Goal: Information Seeking & Learning: Learn about a topic

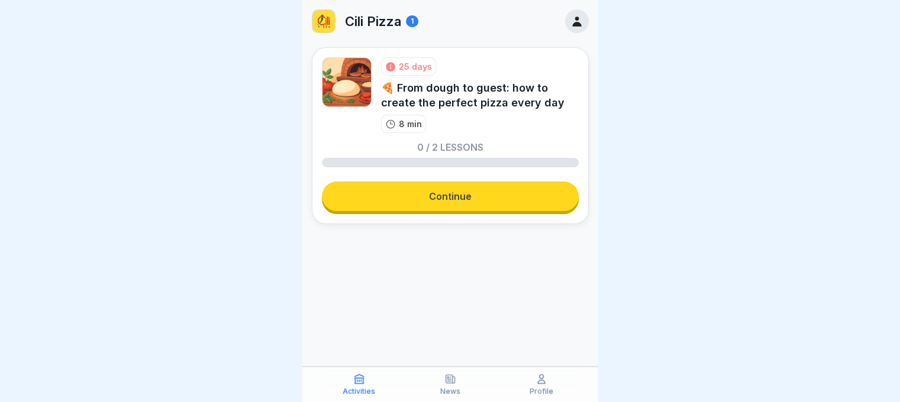
click at [450, 198] on link "Continue" at bounding box center [450, 197] width 257 height 30
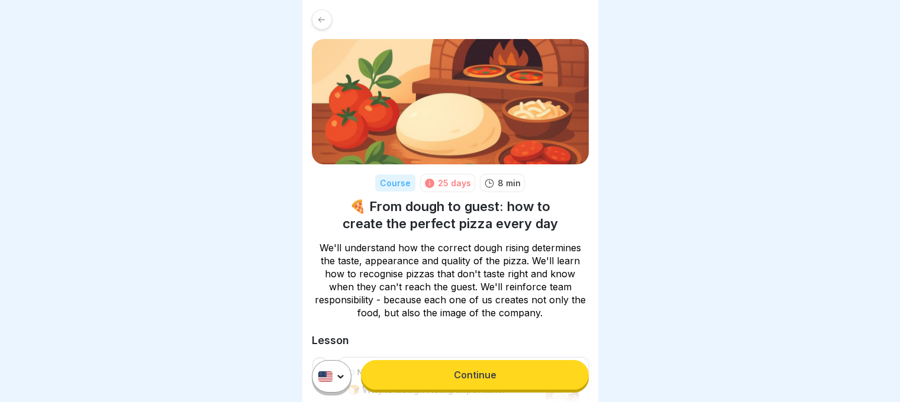
click at [448, 380] on link "Continue" at bounding box center [474, 375] width 227 height 30
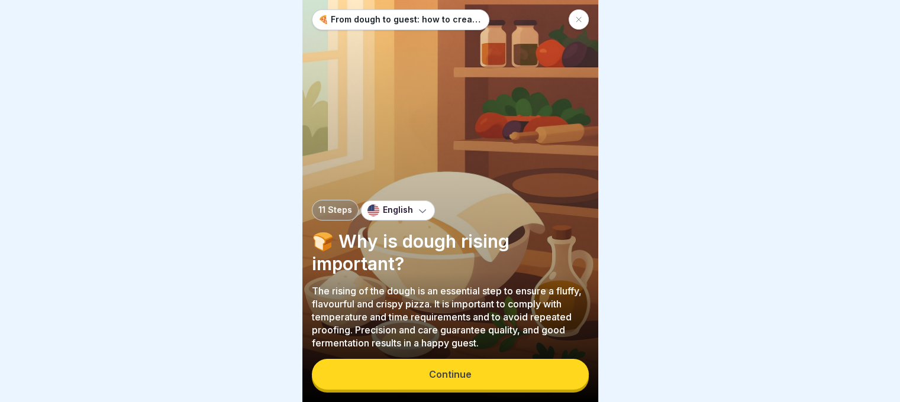
scroll to position [9, 0]
click at [469, 362] on button "Continue" at bounding box center [450, 374] width 277 height 31
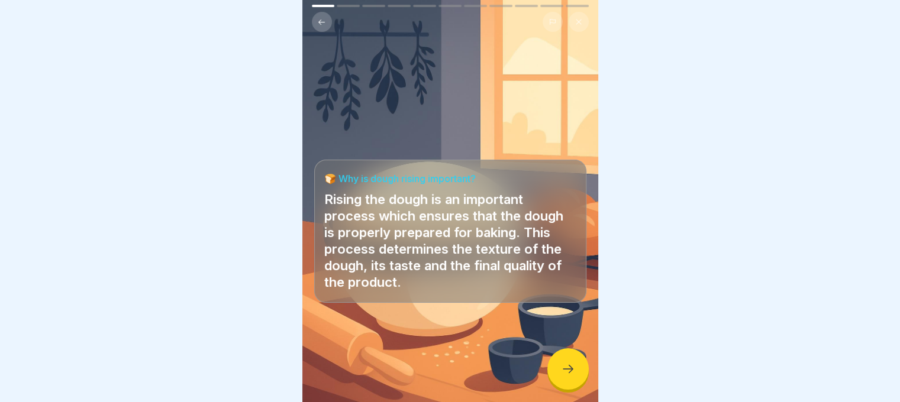
click at [579, 354] on div at bounding box center [567, 368] width 41 height 41
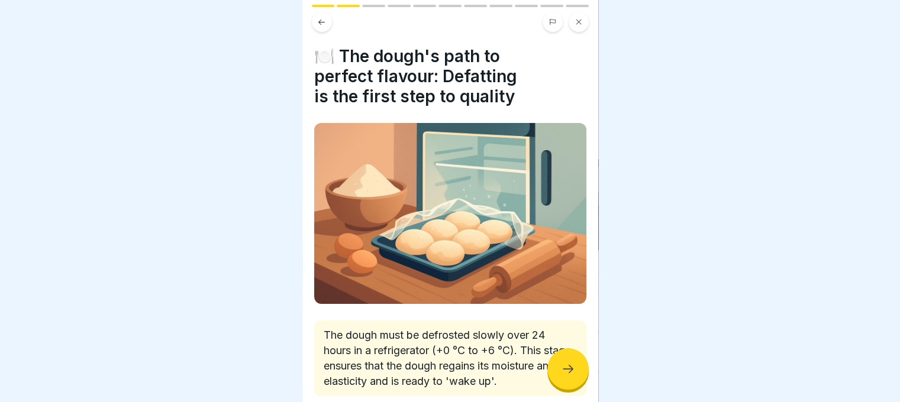
click at [556, 370] on div at bounding box center [567, 368] width 41 height 41
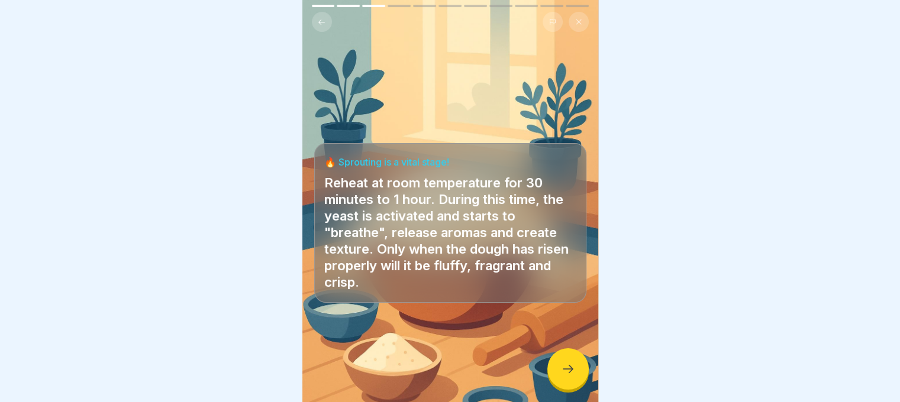
click at [556, 369] on div at bounding box center [567, 368] width 41 height 41
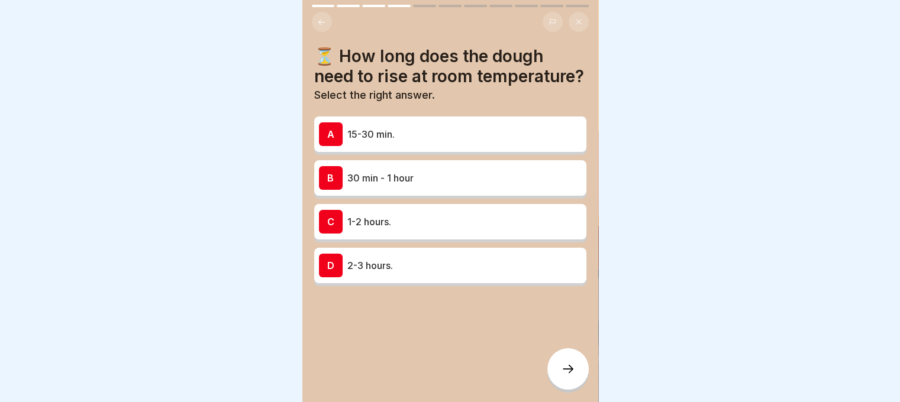
click at [478, 185] on p "30 min - 1 hour" at bounding box center [464, 178] width 234 height 14
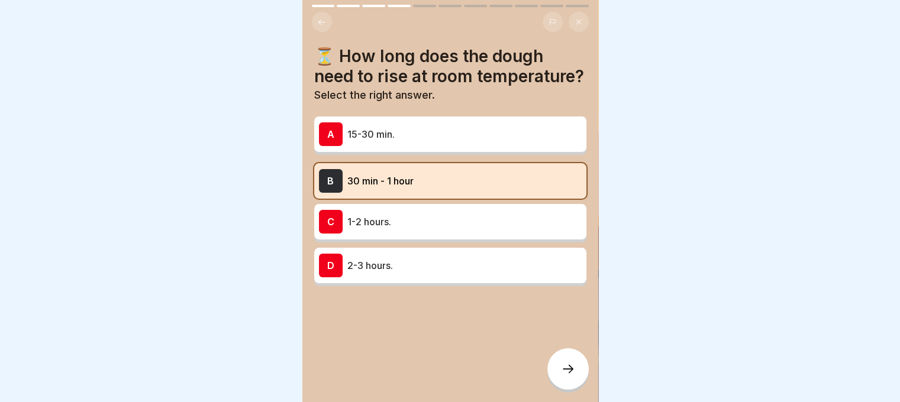
click at [554, 361] on div at bounding box center [567, 368] width 41 height 41
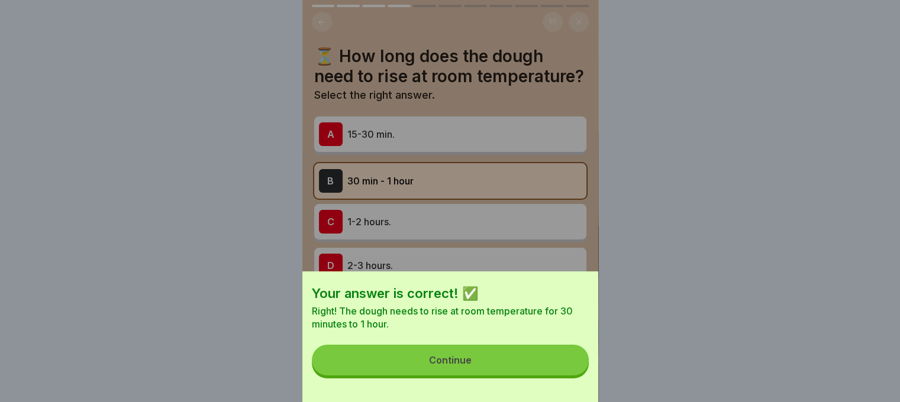
click at [554, 361] on button "Continue" at bounding box center [450, 360] width 277 height 31
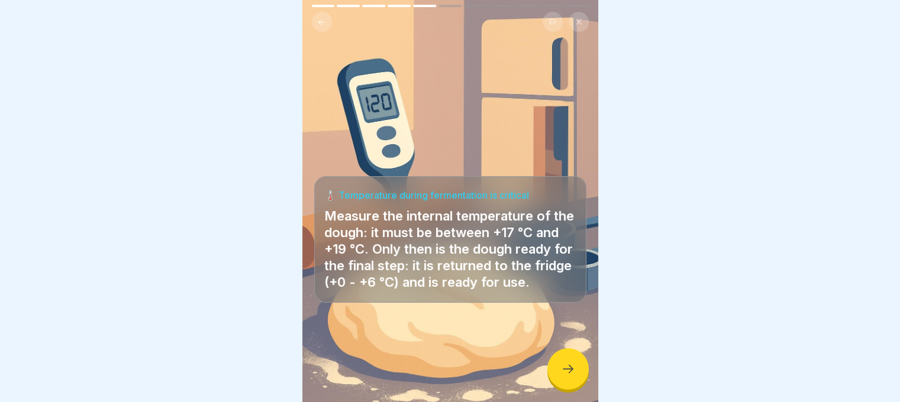
click at [561, 371] on icon at bounding box center [568, 369] width 14 height 14
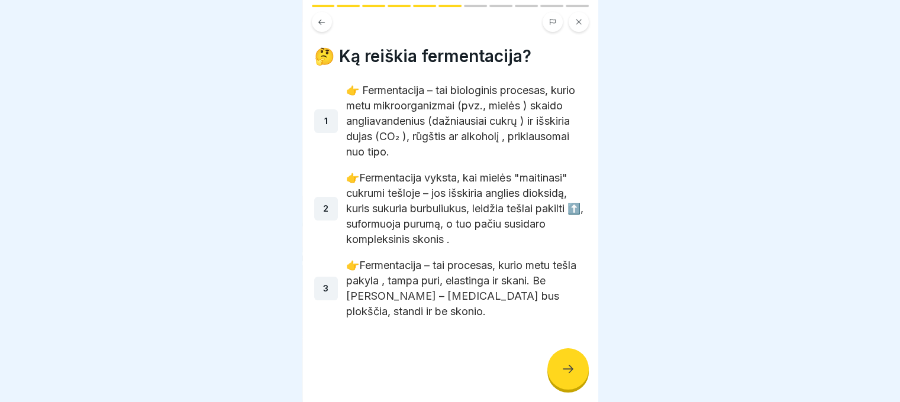
click at [561, 367] on icon at bounding box center [568, 369] width 14 height 14
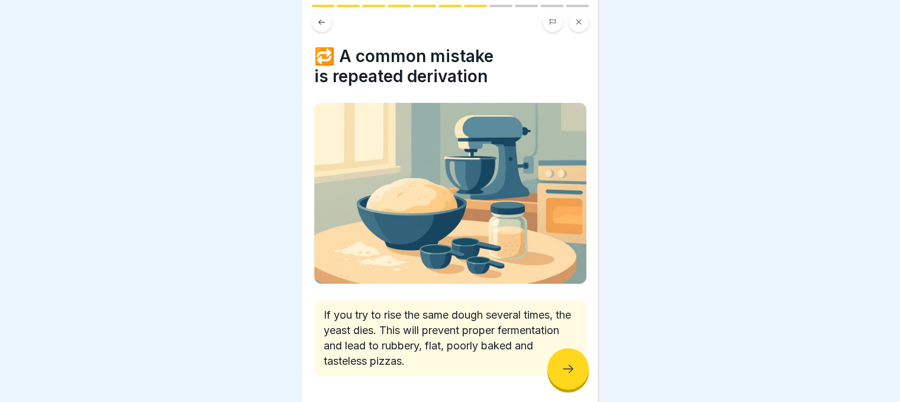
click at [561, 367] on icon at bounding box center [568, 369] width 14 height 14
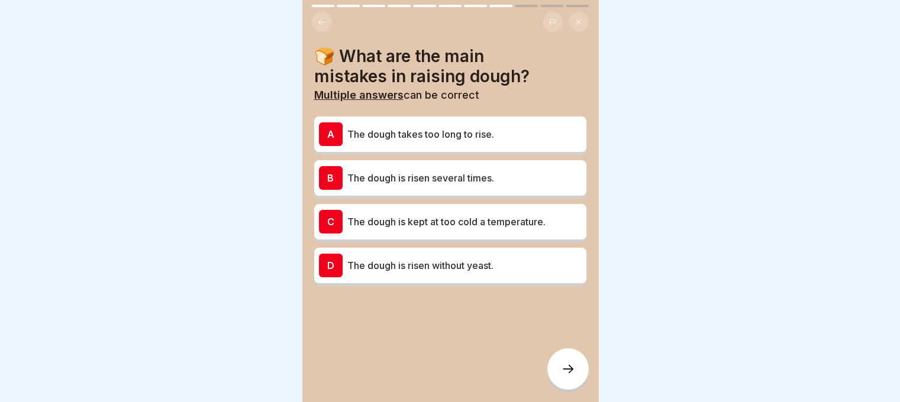
click at [561, 367] on icon at bounding box center [568, 369] width 14 height 14
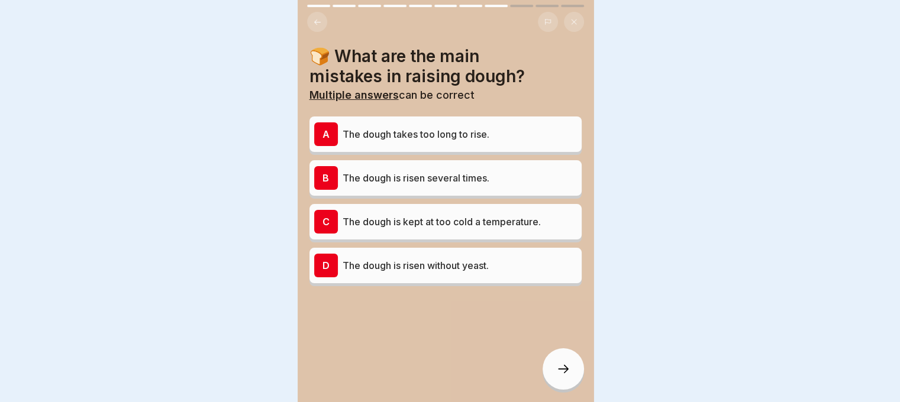
scroll to position [0, 0]
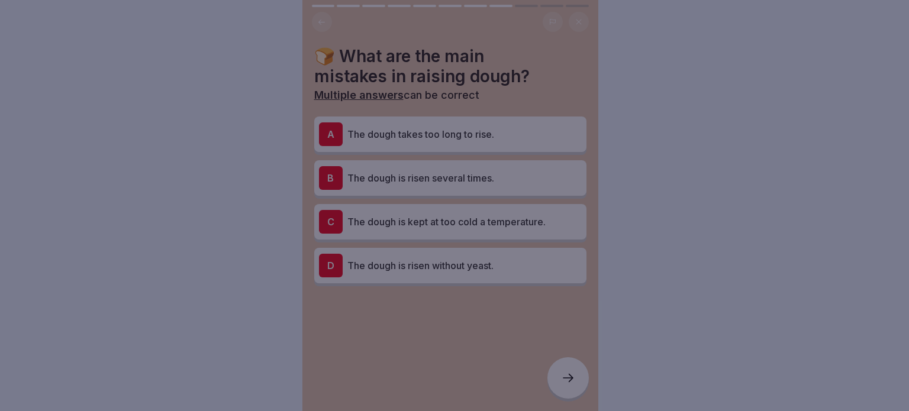
click at [561, 367] on div at bounding box center [454, 205] width 909 height 411
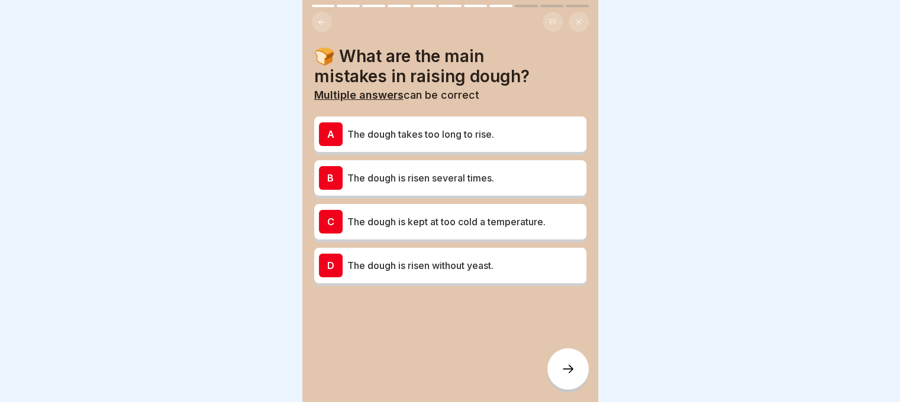
click at [472, 186] on div "B The dough is risen several times." at bounding box center [450, 178] width 263 height 24
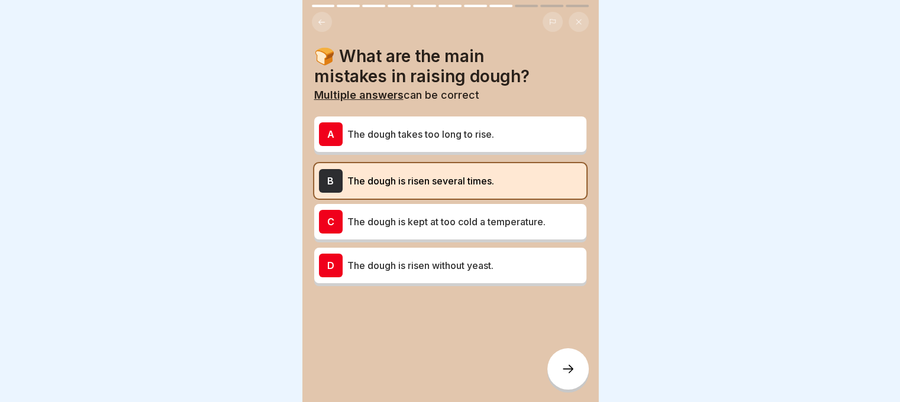
click at [566, 376] on icon at bounding box center [568, 369] width 14 height 14
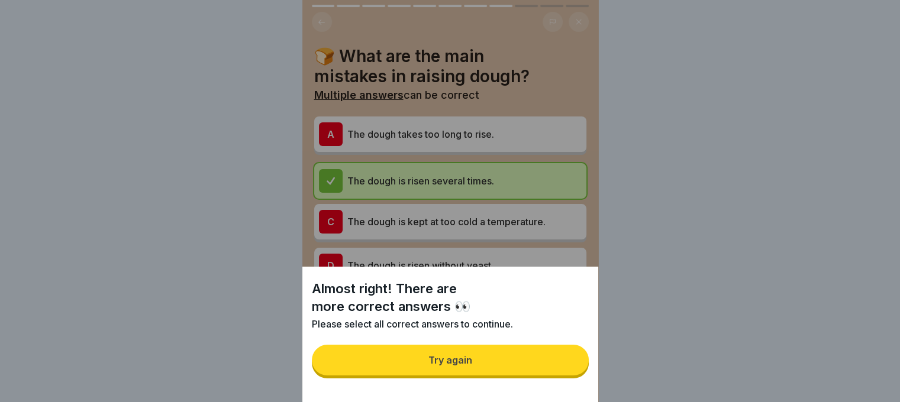
click at [557, 356] on button "Try again" at bounding box center [450, 360] width 277 height 31
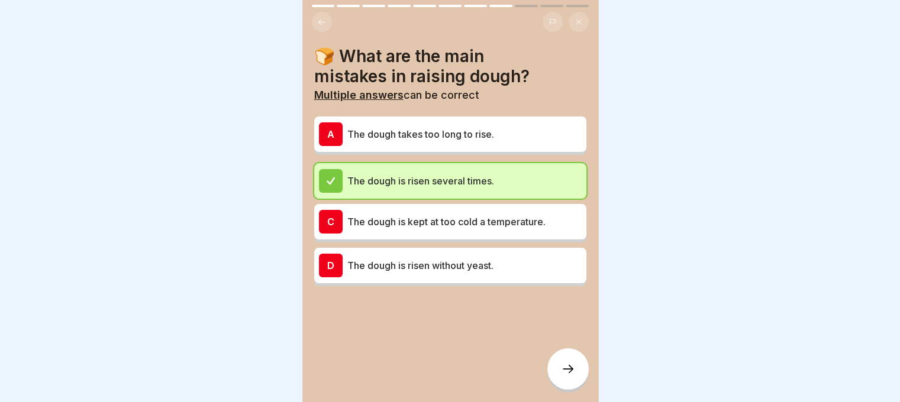
click at [561, 363] on div at bounding box center [567, 368] width 41 height 41
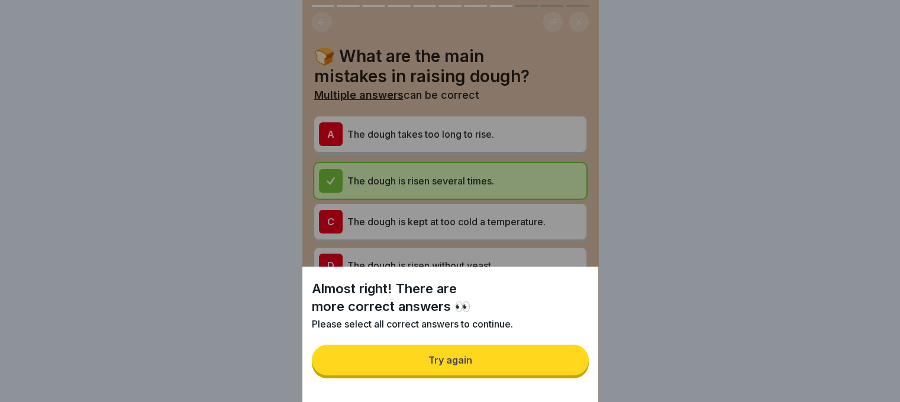
click at [561, 363] on button "Try again" at bounding box center [450, 360] width 277 height 31
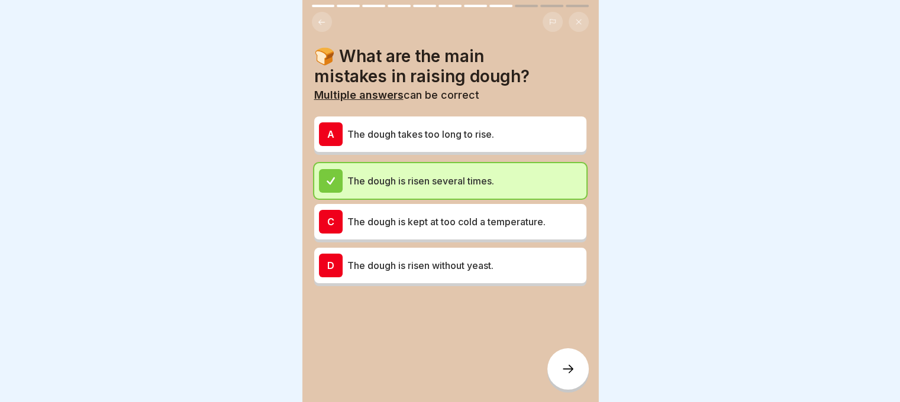
click at [459, 134] on p "The dough takes too long to rise." at bounding box center [464, 134] width 234 height 14
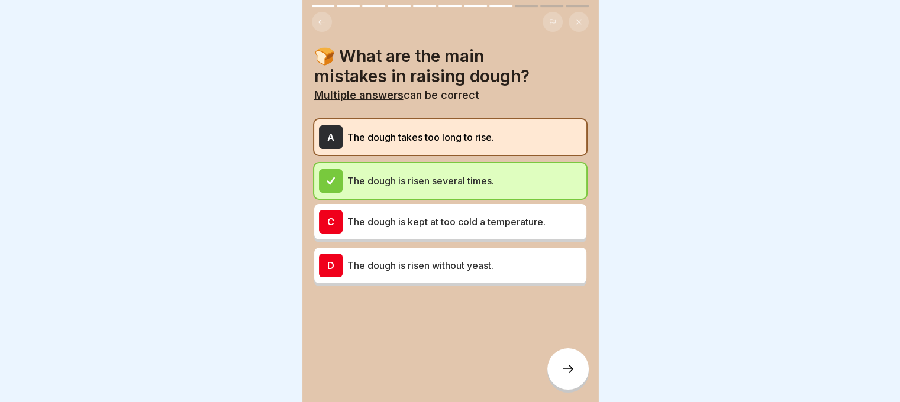
click at [568, 376] on icon at bounding box center [568, 369] width 14 height 14
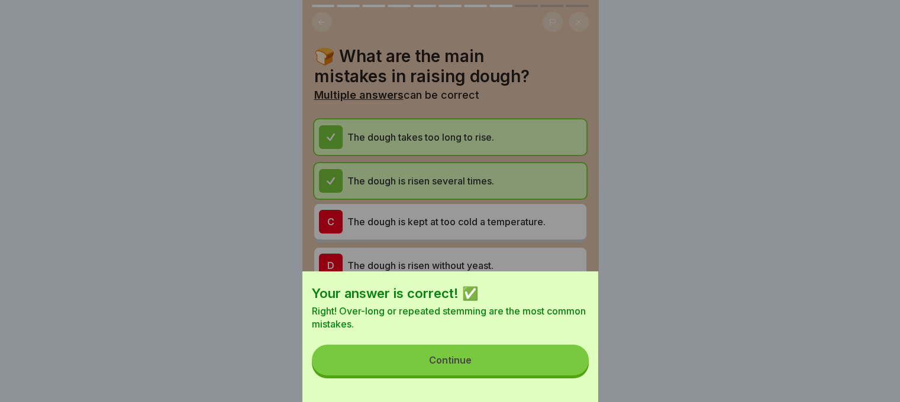
click at [568, 376] on button "Continue" at bounding box center [450, 360] width 277 height 31
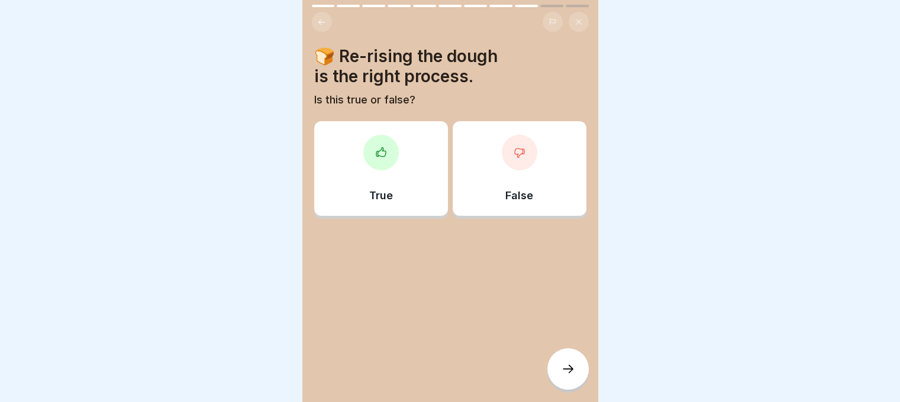
click at [517, 176] on div "False" at bounding box center [520, 168] width 134 height 95
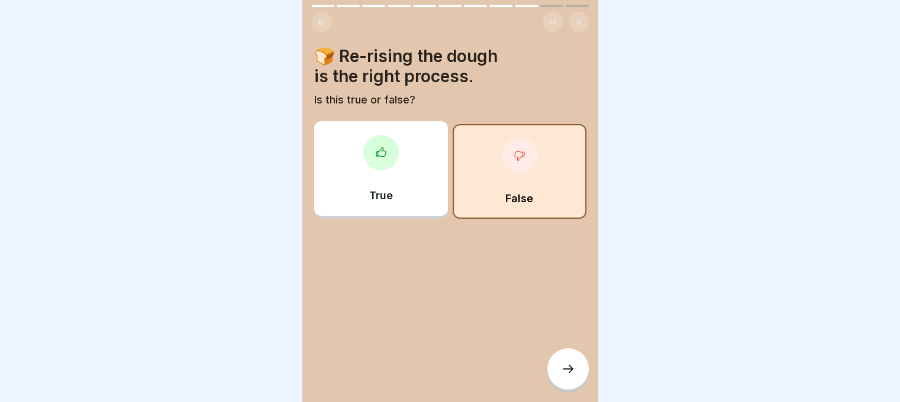
click at [568, 376] on icon at bounding box center [568, 369] width 14 height 14
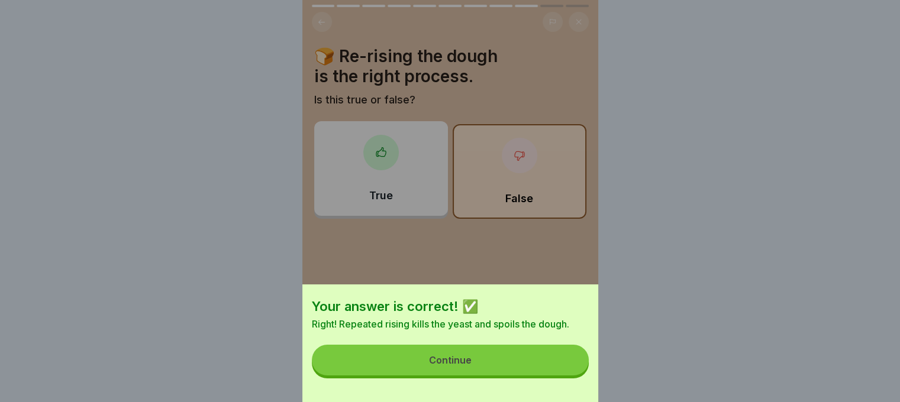
click at [559, 357] on button "Continue" at bounding box center [450, 360] width 277 height 31
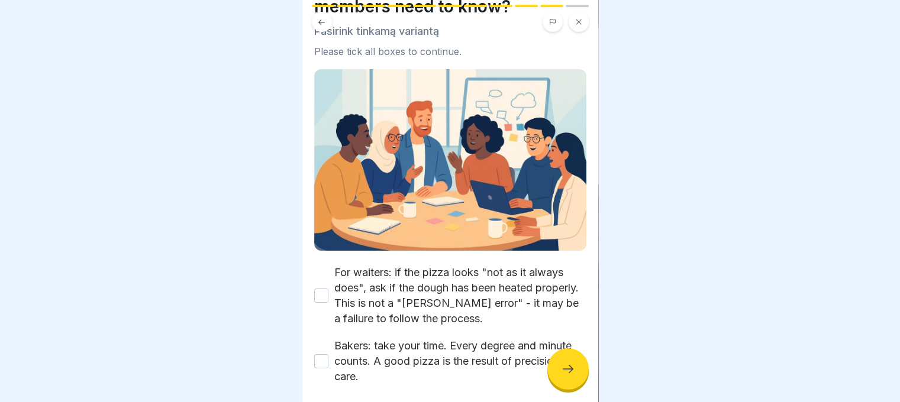
scroll to position [117, 0]
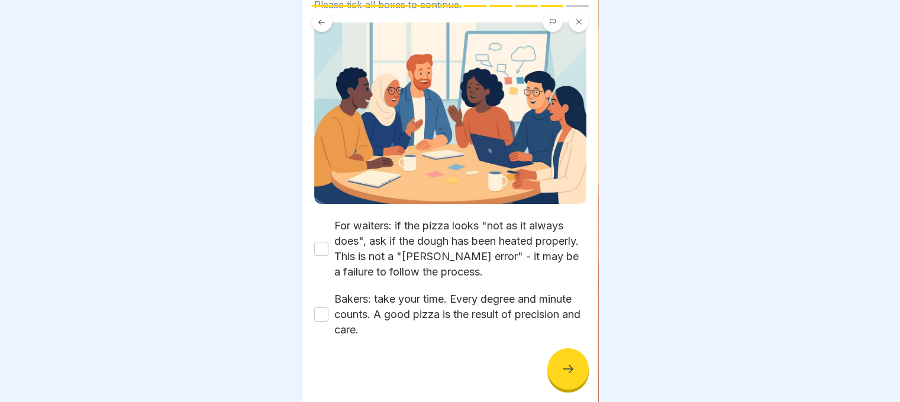
click at [317, 243] on button "For waiters: if the pizza looks "not as it always does", ask if the dough has b…" at bounding box center [321, 249] width 14 height 14
click at [334, 314] on label "Bakers: take your time. Every degree and minute counts. A good pizza is the res…" at bounding box center [460, 315] width 252 height 46
click at [328, 314] on button "Bakers: take your time. Every degree and minute counts. A good pizza is the res…" at bounding box center [321, 315] width 14 height 14
click at [565, 376] on icon at bounding box center [568, 369] width 14 height 14
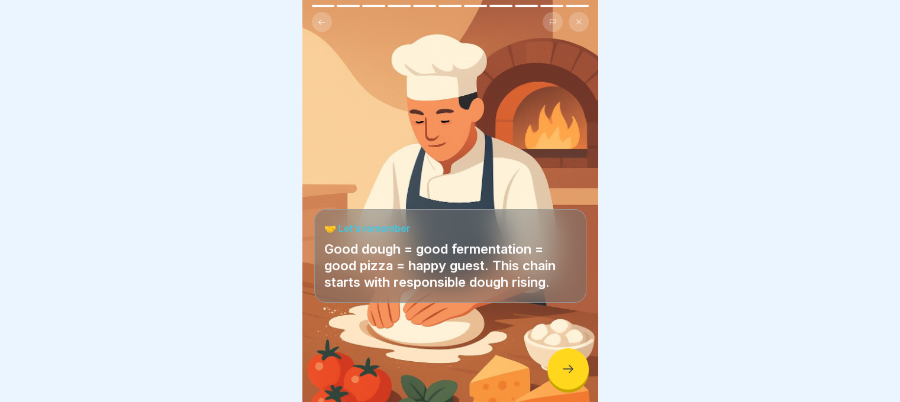
click at [561, 376] on icon at bounding box center [568, 369] width 14 height 14
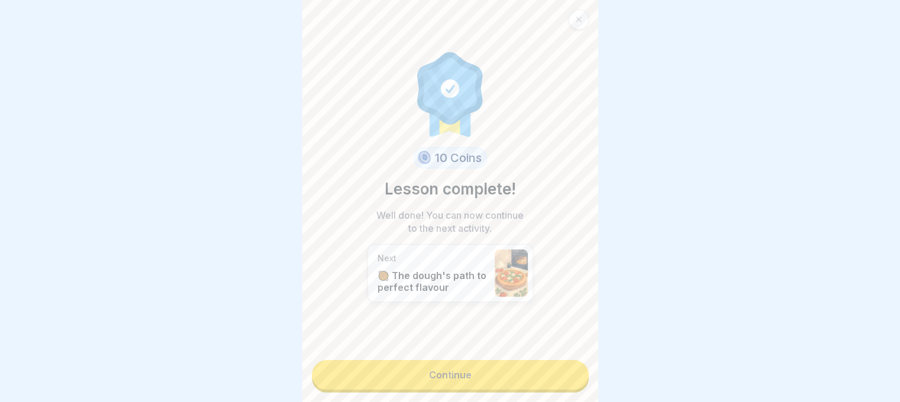
click at [561, 376] on link "Continue" at bounding box center [450, 375] width 277 height 30
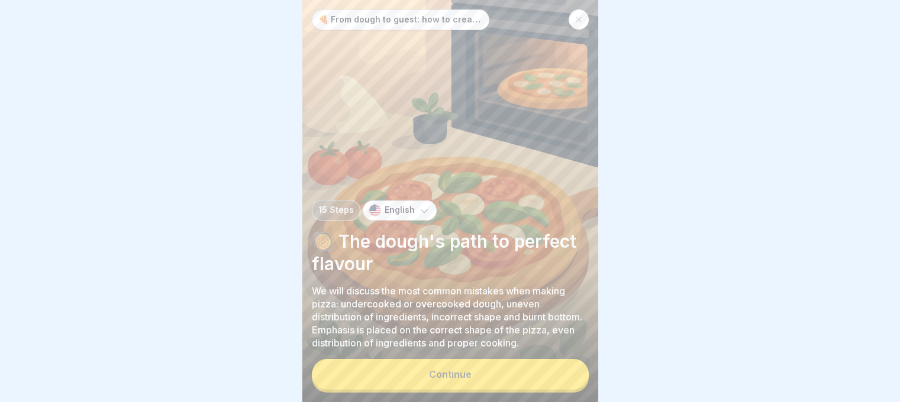
click at [563, 380] on button "Continue" at bounding box center [450, 374] width 277 height 31
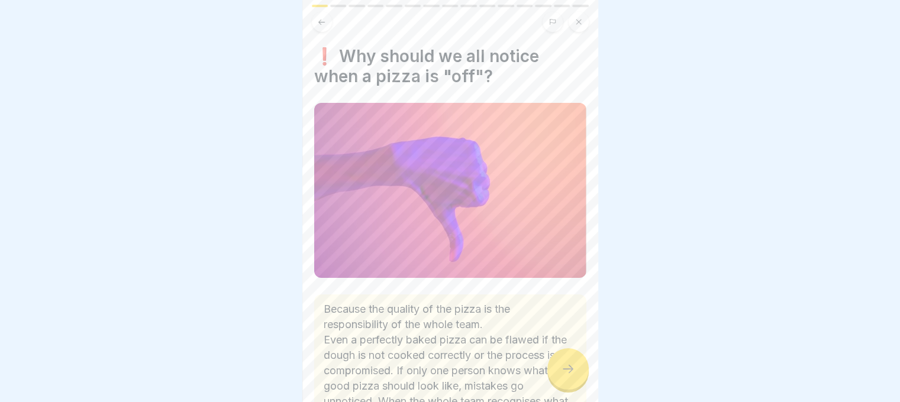
click at [566, 376] on icon at bounding box center [568, 369] width 14 height 14
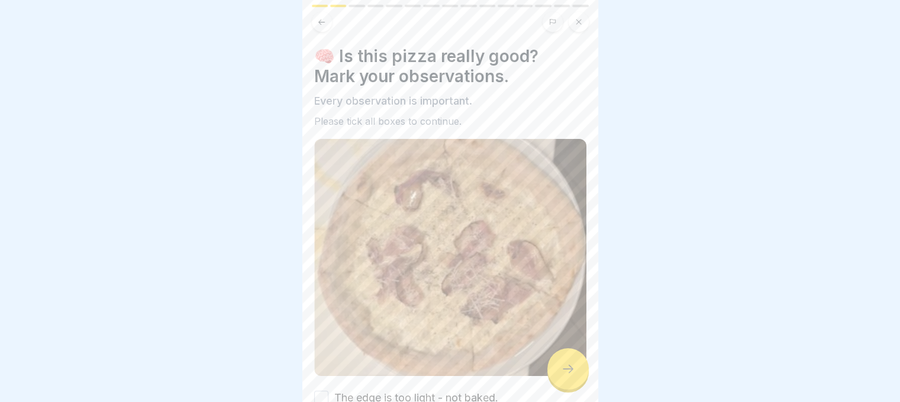
click at [566, 376] on icon at bounding box center [568, 369] width 14 height 14
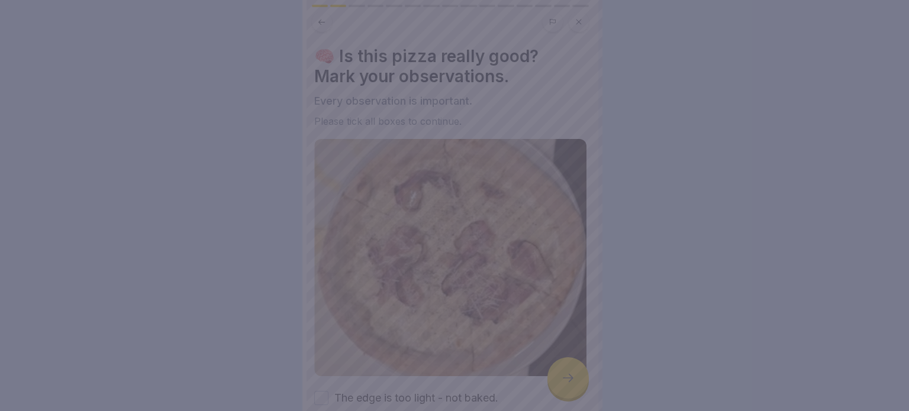
click at [566, 380] on div at bounding box center [454, 205] width 909 height 411
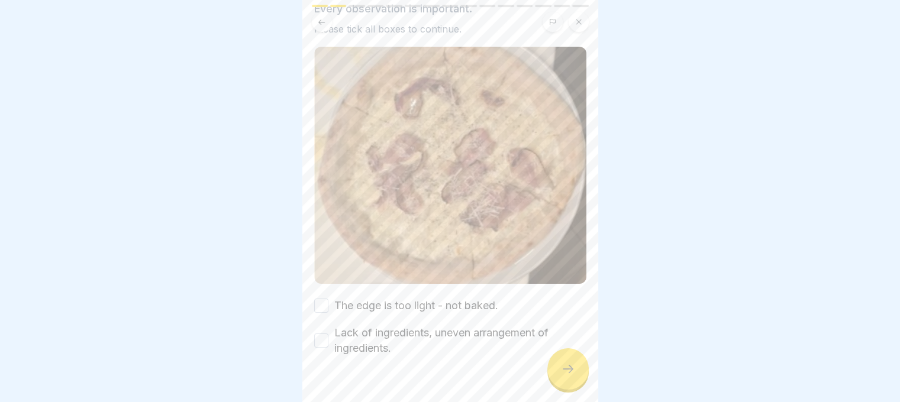
scroll to position [109, 0]
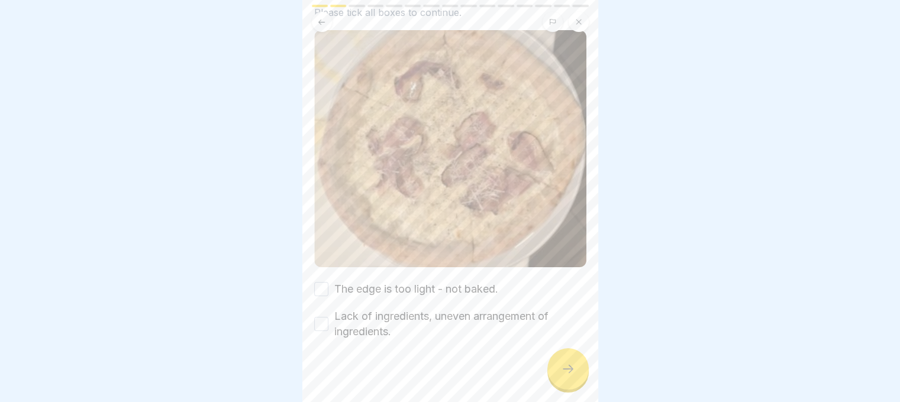
click at [327, 282] on button "The edge is too light - not baked." at bounding box center [321, 289] width 14 height 14
click at [313, 312] on div "🧠 Is this pizza really good? Mark your observations. Every observation is impor…" at bounding box center [450, 201] width 296 height 402
click at [316, 317] on button "Lack of ingredients, uneven arrangement of ingredients." at bounding box center [321, 324] width 14 height 14
click at [570, 373] on icon at bounding box center [568, 369] width 11 height 8
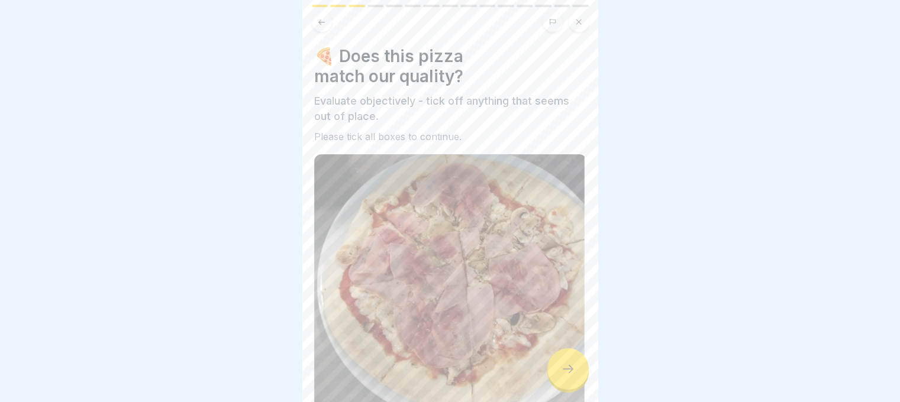
click at [570, 376] on icon at bounding box center [568, 369] width 14 height 14
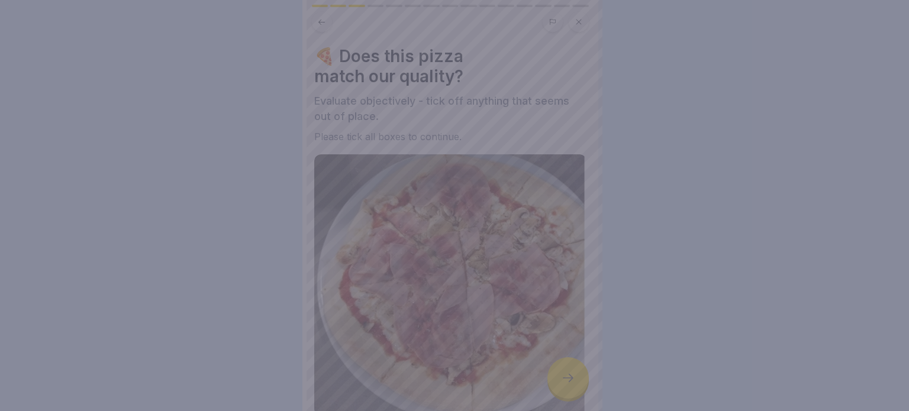
click at [569, 379] on div at bounding box center [454, 205] width 909 height 411
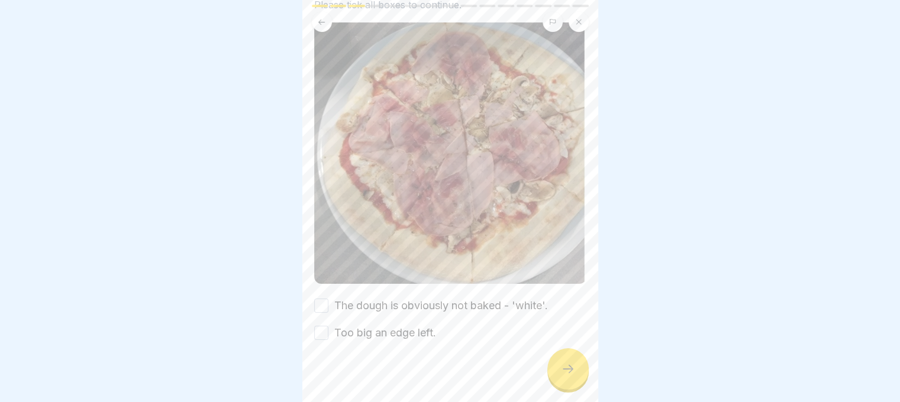
scroll to position [133, 0]
drag, startPoint x: 324, startPoint y: 301, endPoint x: 316, endPoint y: 314, distance: 15.4
click at [324, 301] on button "The dough is obviously not baked - 'white'." at bounding box center [321, 305] width 14 height 14
click at [316, 325] on button "Too big an edge left." at bounding box center [321, 332] width 14 height 14
click at [577, 383] on div at bounding box center [567, 368] width 41 height 41
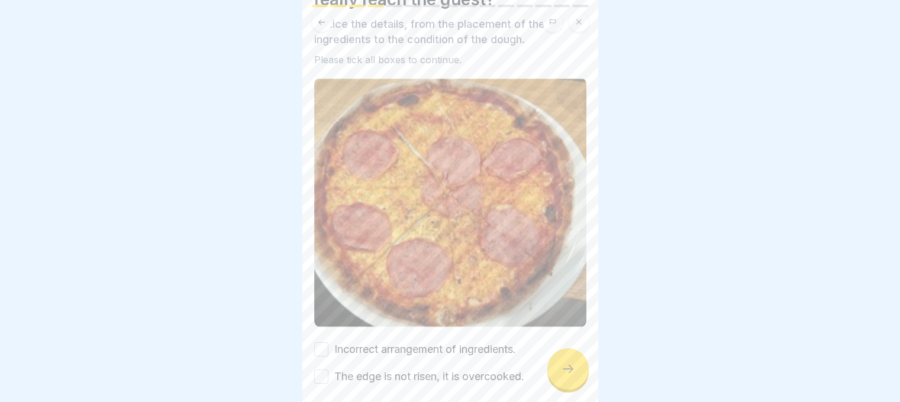
scroll to position [121, 0]
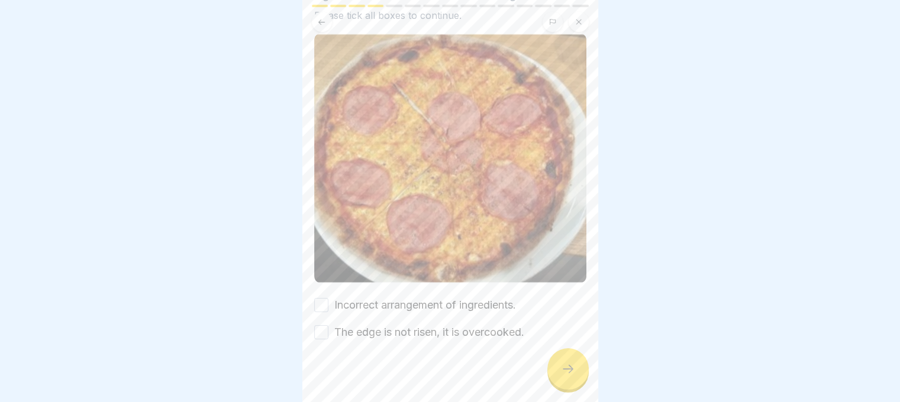
click at [318, 298] on button "Incorrect arrangement of ingredients." at bounding box center [321, 305] width 14 height 14
click at [318, 325] on button "The edge is not risen, it is overcooked." at bounding box center [321, 332] width 14 height 14
click at [554, 377] on div at bounding box center [567, 368] width 41 height 41
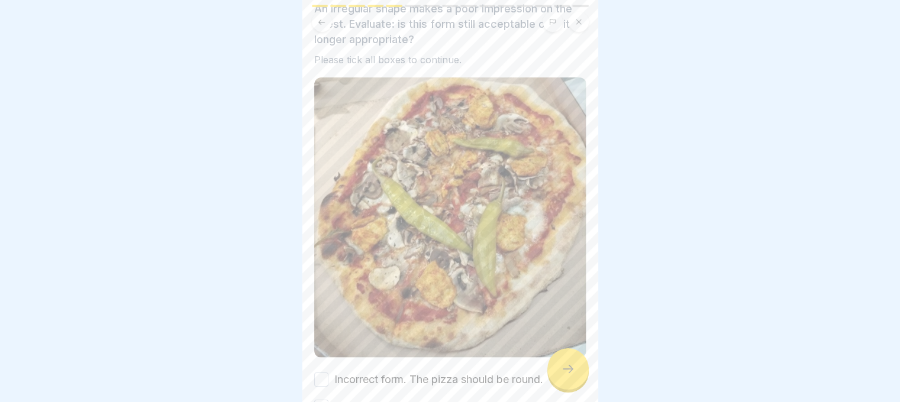
scroll to position [166, 0]
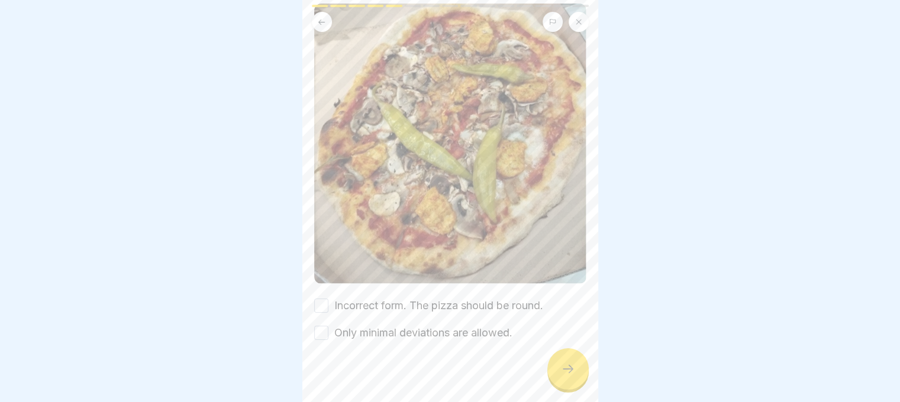
click at [320, 299] on button "Incorrect form. The pizza should be round." at bounding box center [321, 306] width 14 height 14
click at [320, 326] on button "Only minimal deviations are allowed." at bounding box center [321, 333] width 14 height 14
click at [557, 380] on div at bounding box center [567, 368] width 41 height 41
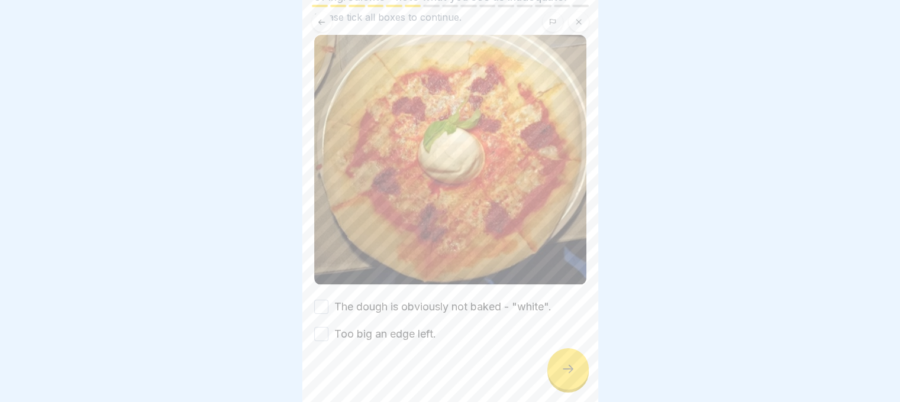
scroll to position [121, 0]
click at [322, 298] on button "The dough is obviously not baked - "white"." at bounding box center [321, 305] width 14 height 14
drag, startPoint x: 325, startPoint y: 324, endPoint x: 337, endPoint y: 329, distance: 13.0
click at [325, 325] on button "Too big an edge left." at bounding box center [321, 332] width 14 height 14
click at [563, 376] on icon at bounding box center [568, 369] width 14 height 14
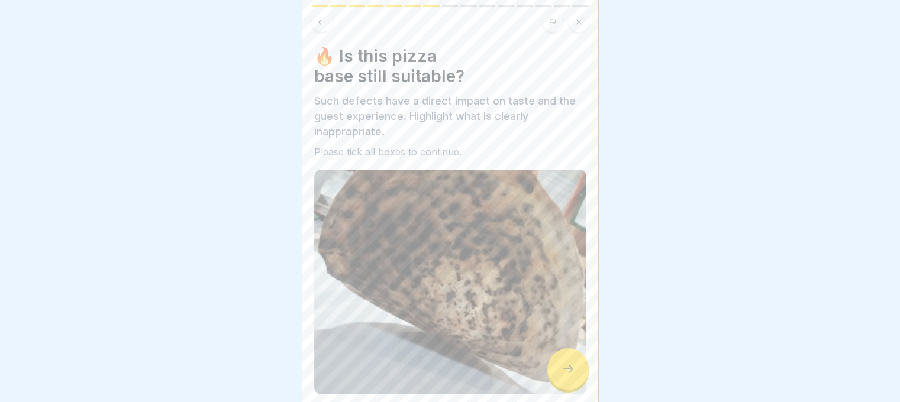
scroll to position [186, 0]
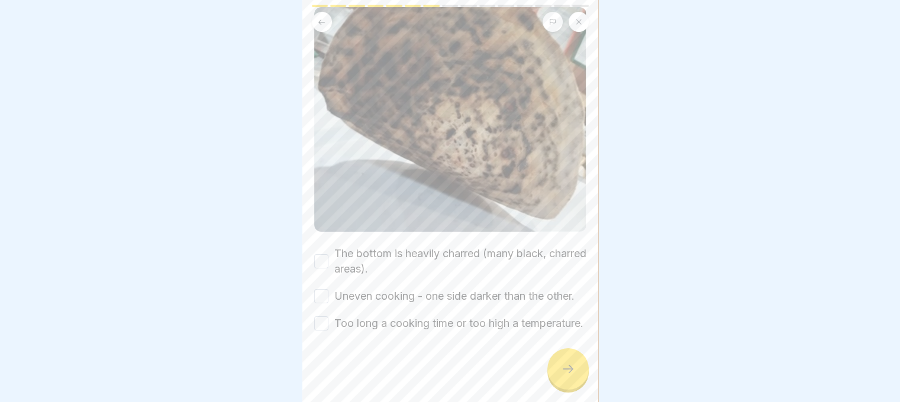
click at [315, 254] on button "The bottom is heavily charred (many black, charred areas)." at bounding box center [321, 261] width 14 height 14
click at [323, 289] on button "Uneven cooking - one side darker than the other." at bounding box center [321, 296] width 14 height 14
click at [321, 317] on button "Too long a cooking time or too high a temperature." at bounding box center [321, 324] width 14 height 14
click at [566, 371] on div at bounding box center [567, 368] width 41 height 41
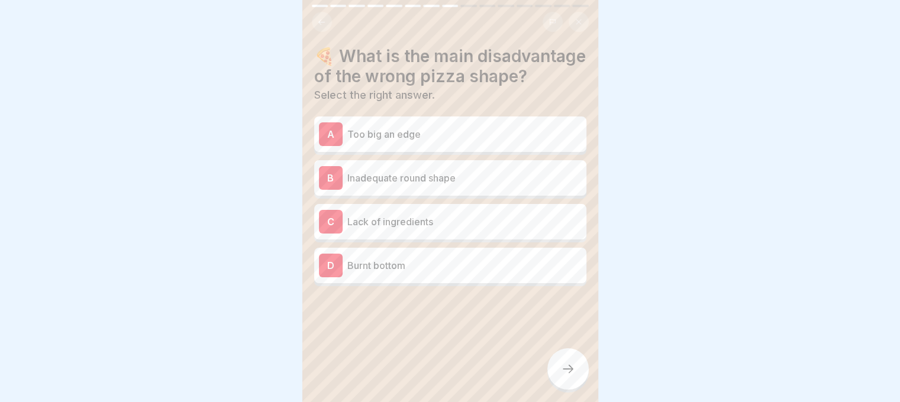
scroll to position [9, 0]
click at [353, 146] on div "A Too big an edge" at bounding box center [450, 134] width 263 height 24
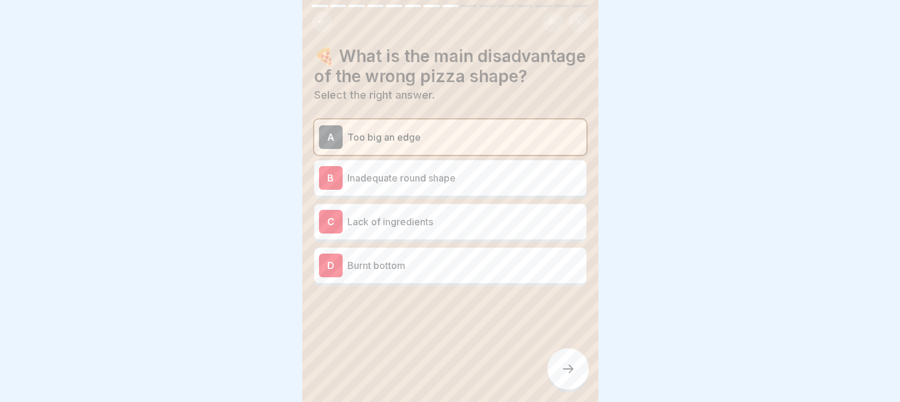
click at [363, 185] on p "Inadequate round shape" at bounding box center [464, 178] width 234 height 14
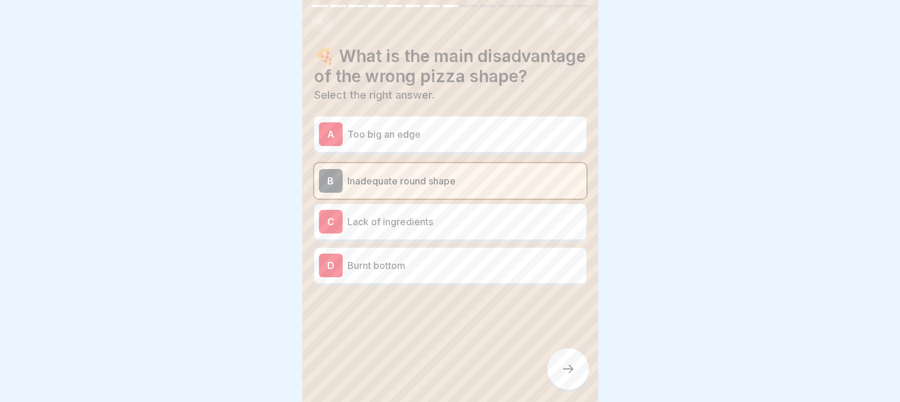
click at [573, 366] on icon at bounding box center [568, 369] width 14 height 14
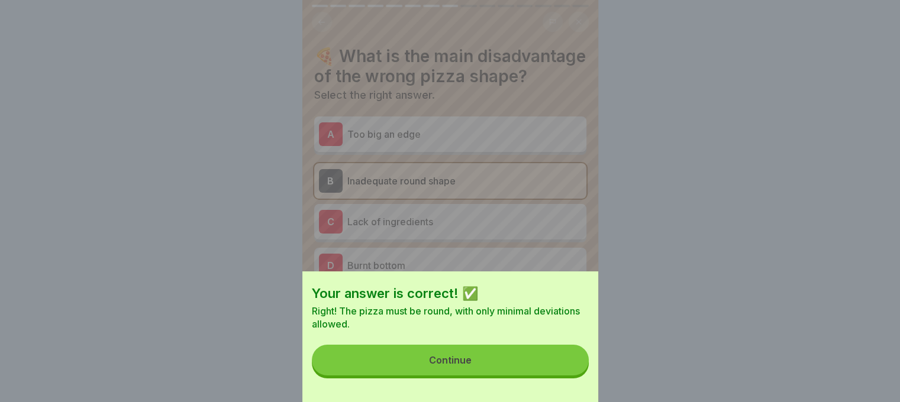
click at [566, 364] on button "Continue" at bounding box center [450, 360] width 277 height 31
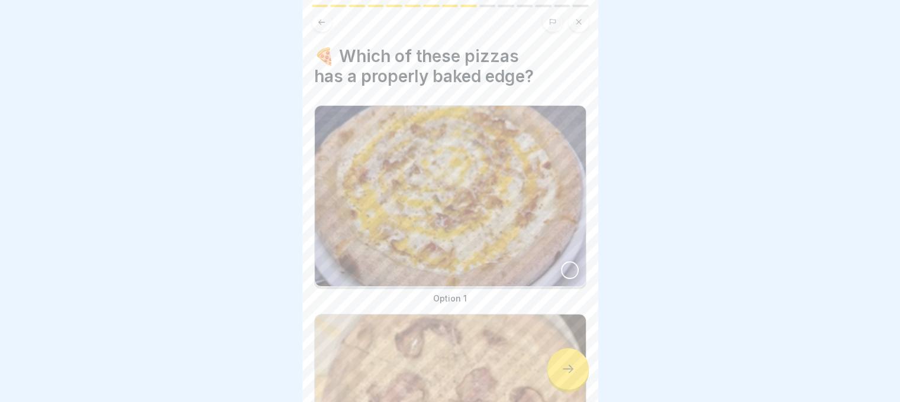
click at [563, 261] on div at bounding box center [570, 270] width 18 height 18
click at [561, 373] on icon at bounding box center [568, 369] width 14 height 14
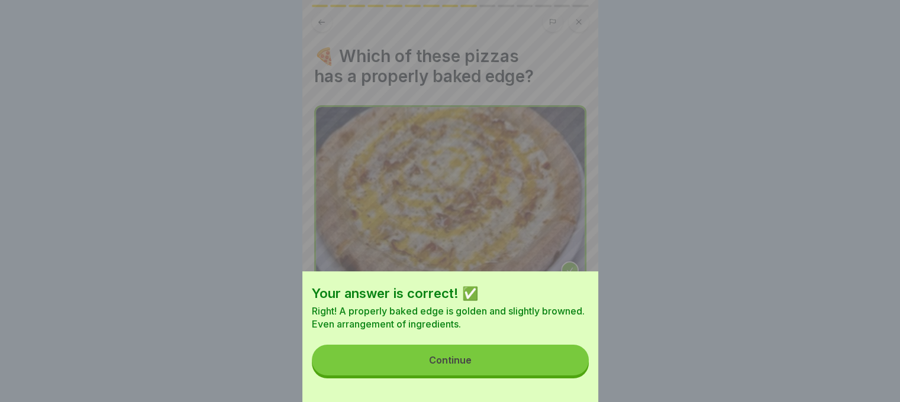
click at [560, 373] on button "Continue" at bounding box center [450, 360] width 277 height 31
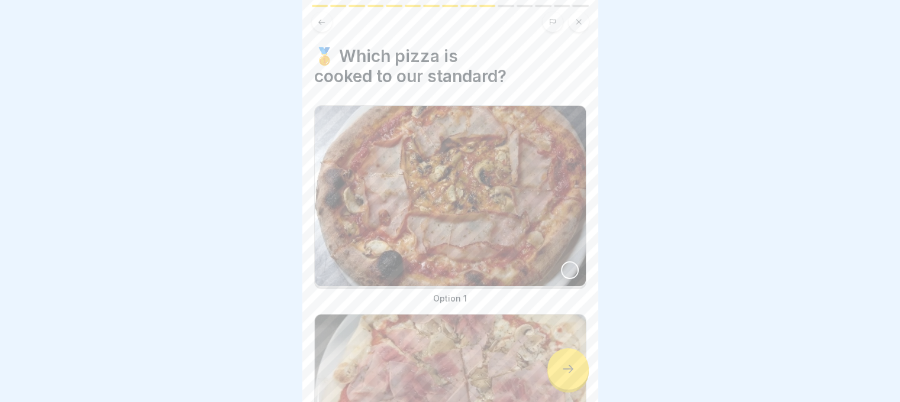
click at [561, 261] on div at bounding box center [570, 270] width 18 height 18
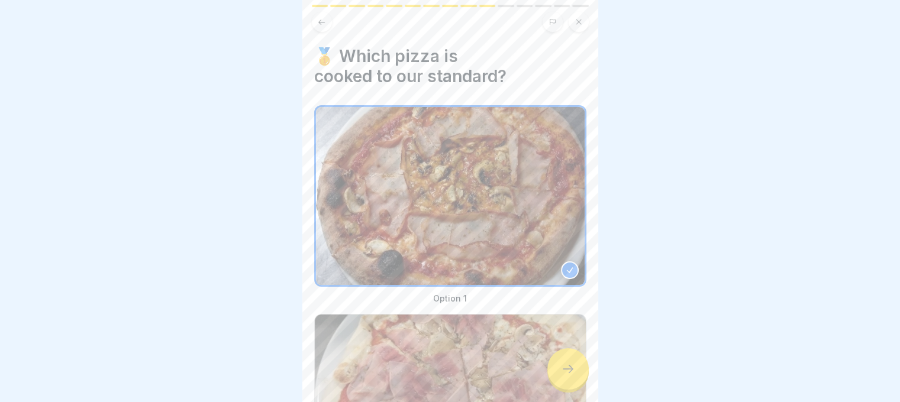
click at [563, 361] on div at bounding box center [567, 368] width 41 height 41
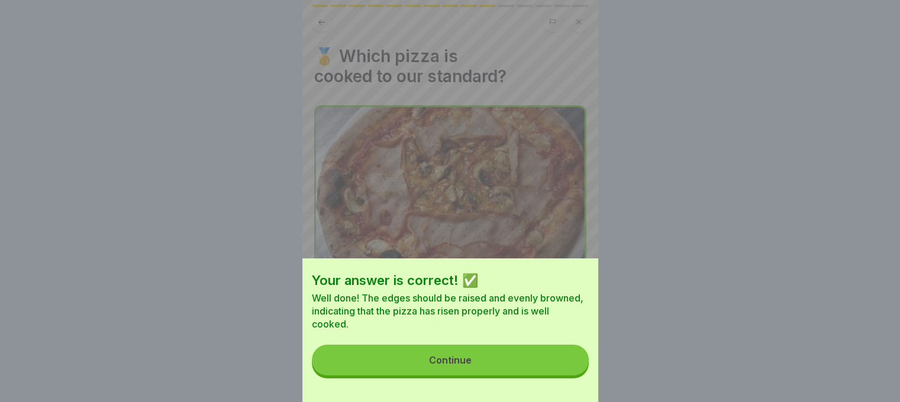
click at [558, 359] on button "Continue" at bounding box center [450, 360] width 277 height 31
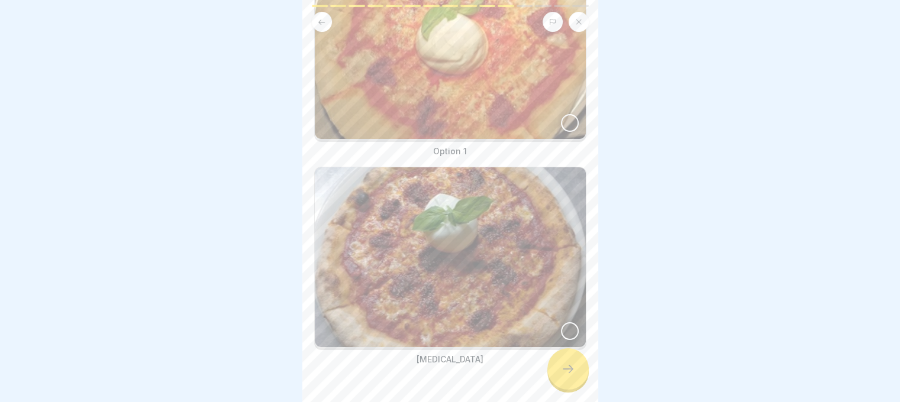
scroll to position [170, 0]
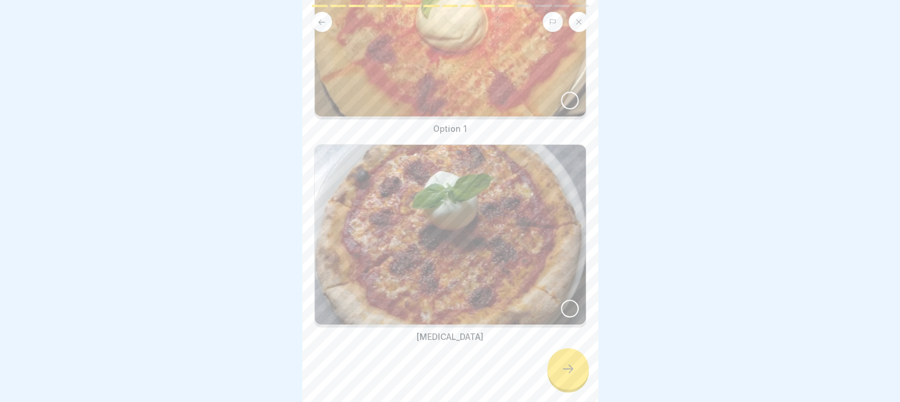
click at [561, 300] on div at bounding box center [570, 309] width 18 height 18
click at [570, 370] on icon at bounding box center [568, 369] width 14 height 14
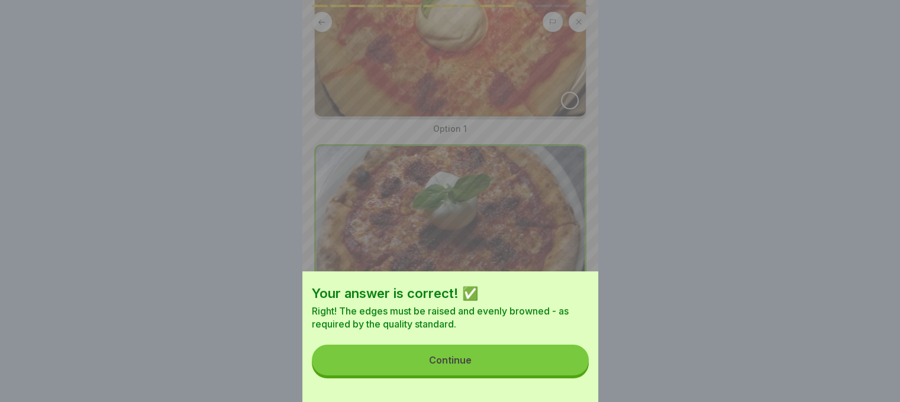
click at [566, 362] on button "Continue" at bounding box center [450, 360] width 277 height 31
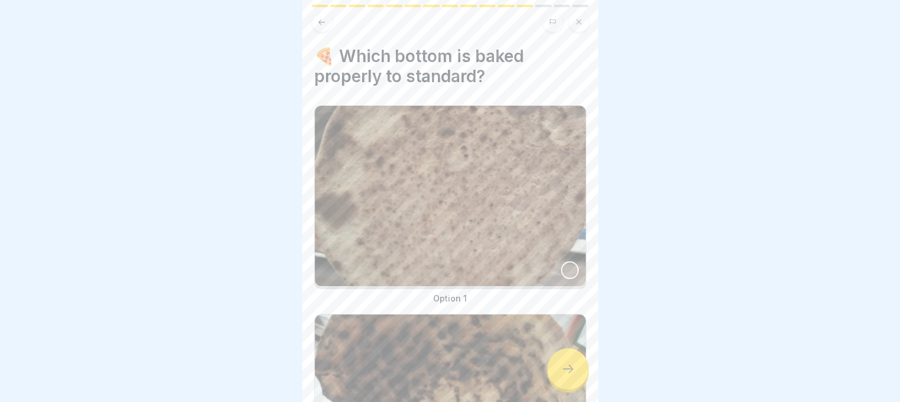
click at [561, 261] on div at bounding box center [570, 270] width 18 height 18
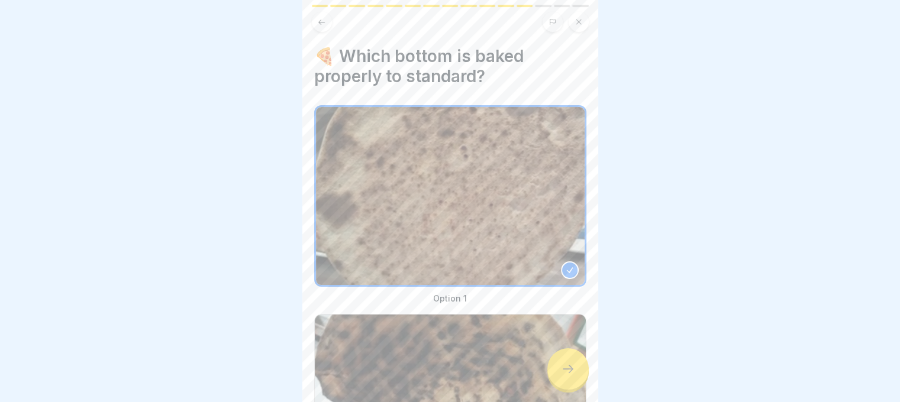
click at [575, 387] on div at bounding box center [567, 368] width 41 height 41
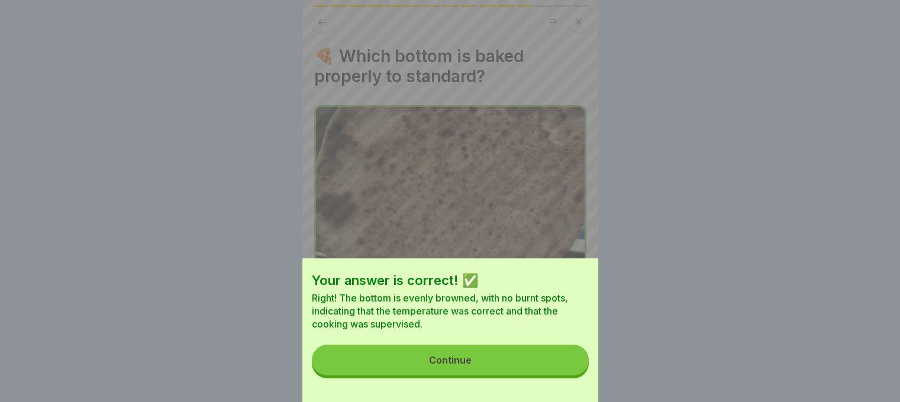
click at [564, 361] on button "Continue" at bounding box center [450, 360] width 277 height 31
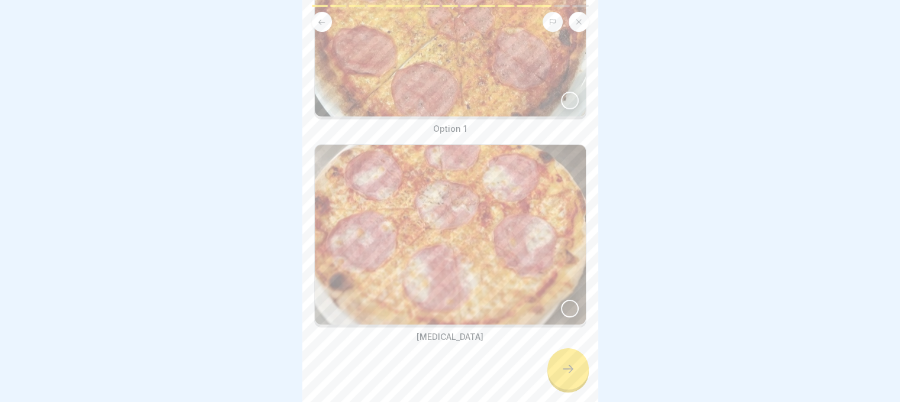
click at [566, 300] on div at bounding box center [570, 309] width 18 height 18
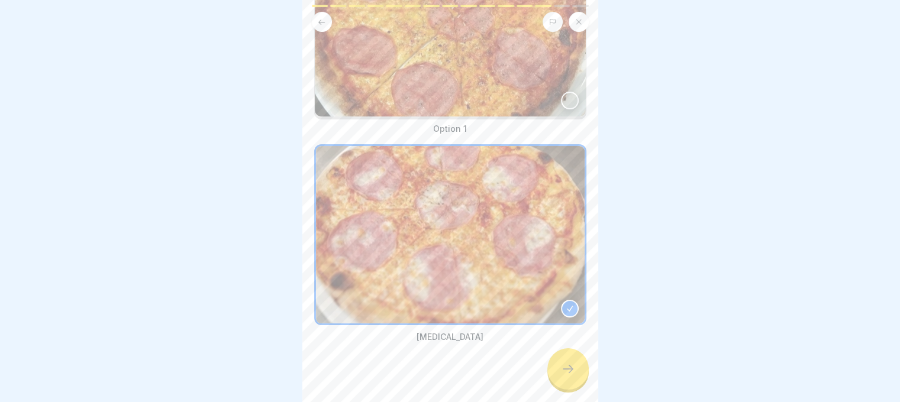
click at [567, 376] on div at bounding box center [567, 368] width 41 height 41
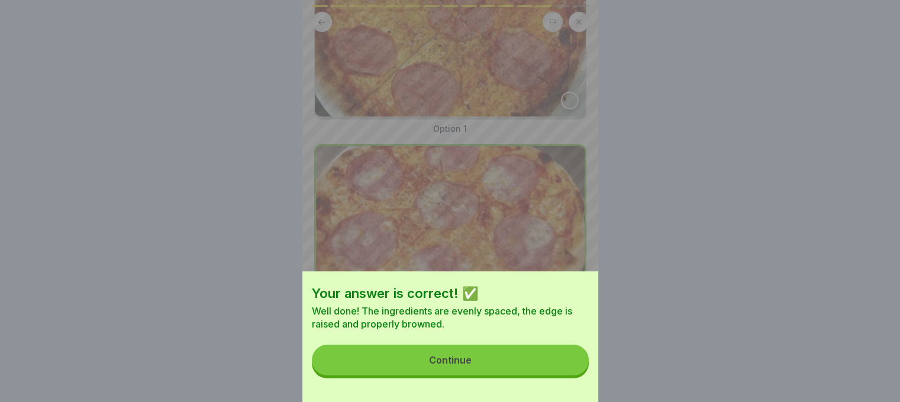
click at [565, 361] on button "Continue" at bounding box center [450, 360] width 277 height 31
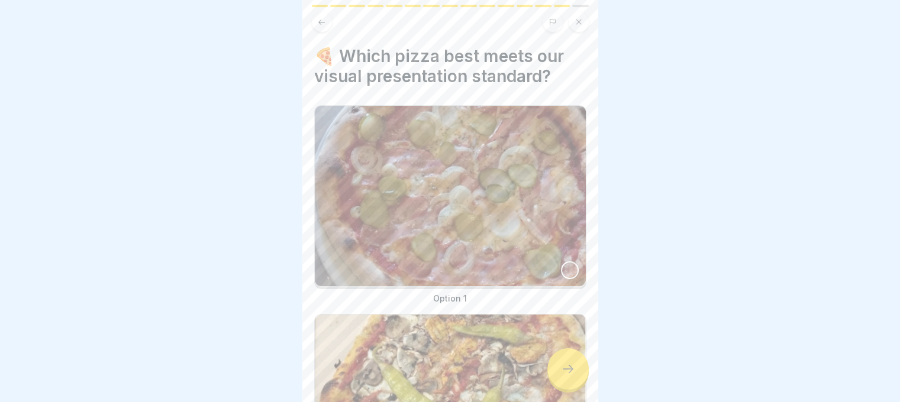
click at [563, 361] on div at bounding box center [567, 368] width 41 height 41
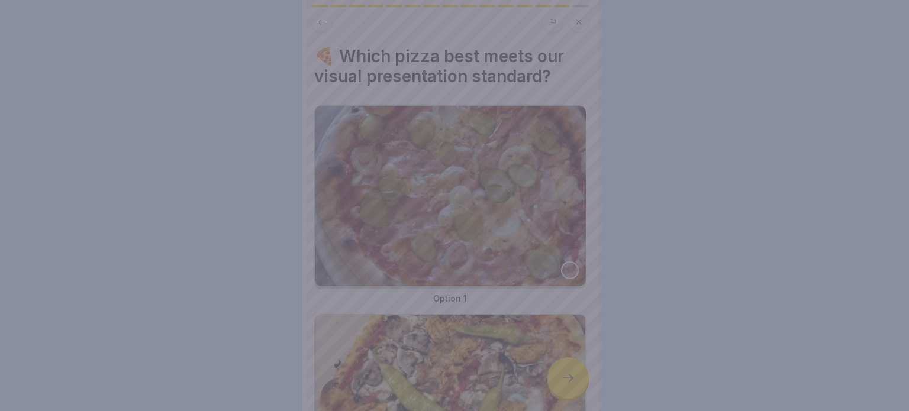
click at [562, 360] on div at bounding box center [454, 205] width 909 height 411
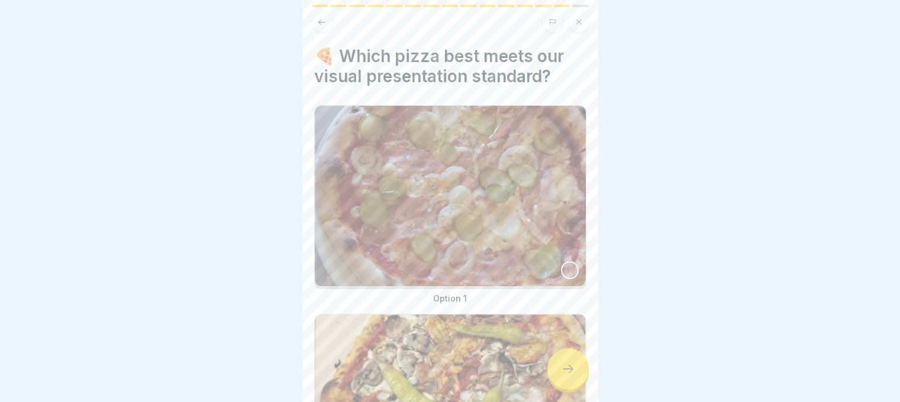
click at [561, 264] on div at bounding box center [570, 270] width 18 height 18
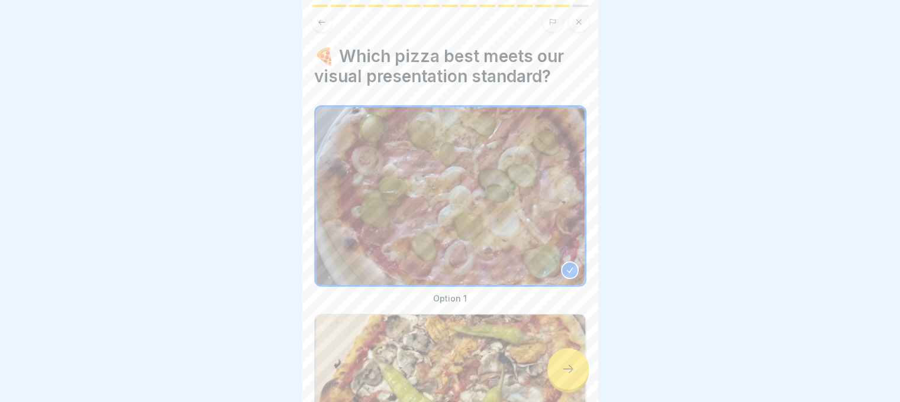
click at [577, 373] on div at bounding box center [567, 368] width 41 height 41
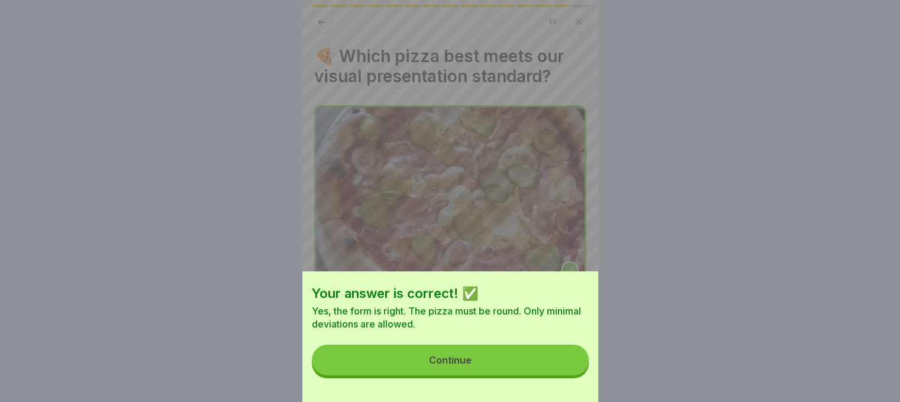
click at [572, 376] on button "Continue" at bounding box center [450, 360] width 277 height 31
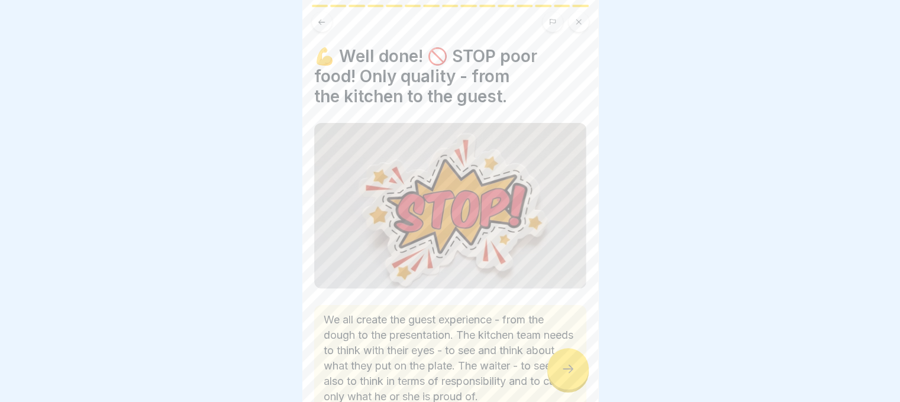
click at [572, 376] on icon at bounding box center [568, 369] width 14 height 14
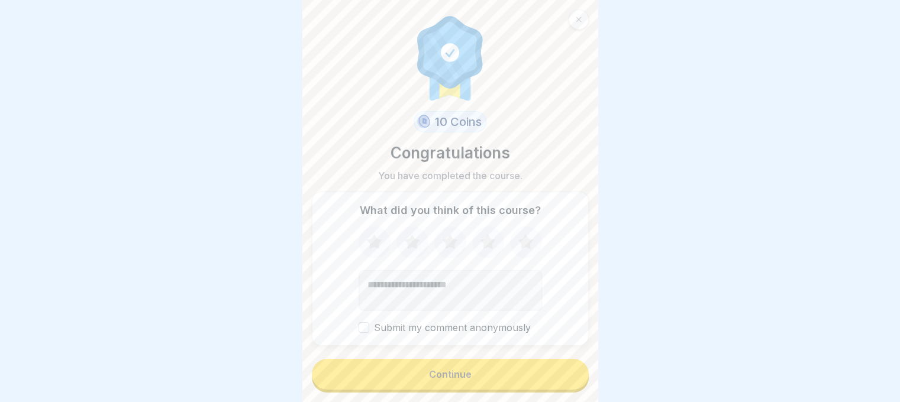
click at [549, 385] on button "Continue" at bounding box center [450, 374] width 277 height 31
